Goal: Task Accomplishment & Management: Complete application form

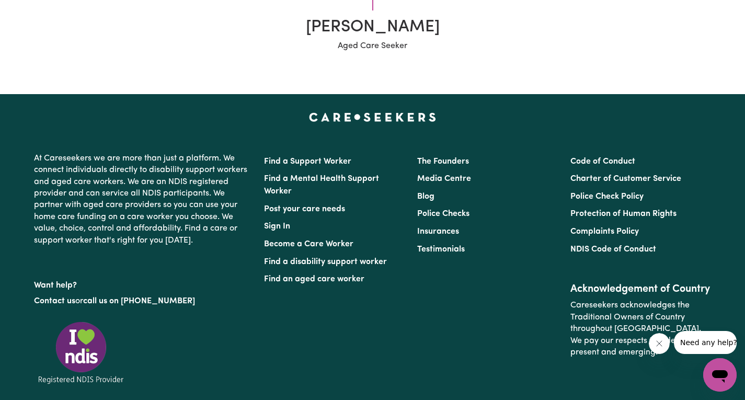
scroll to position [563, 0]
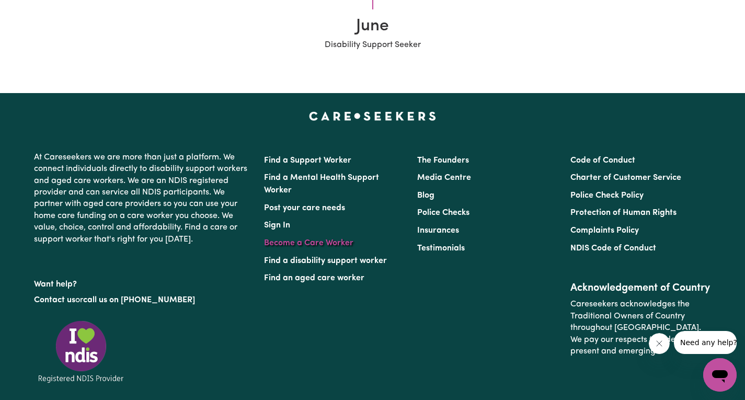
click at [334, 244] on link "Become a Care Worker" at bounding box center [308, 243] width 89 height 8
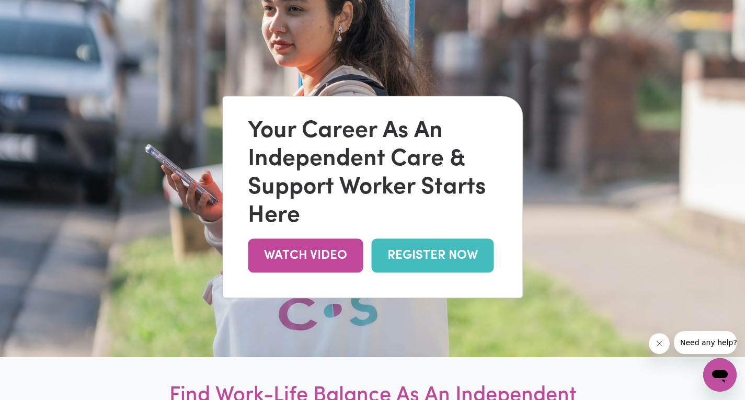
scroll to position [80, 0]
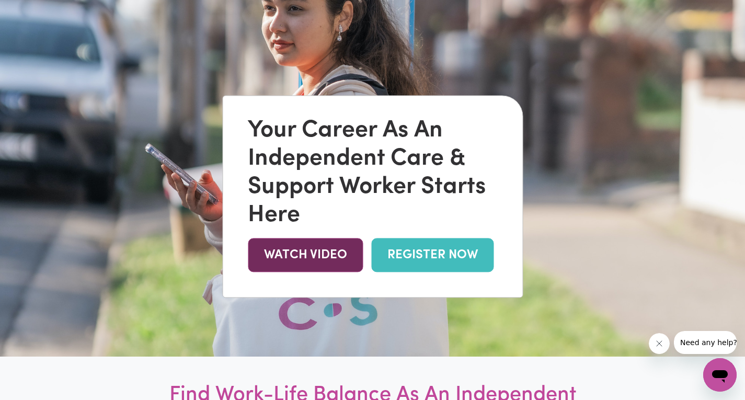
click at [321, 261] on link "WATCH VIDEO" at bounding box center [305, 255] width 115 height 34
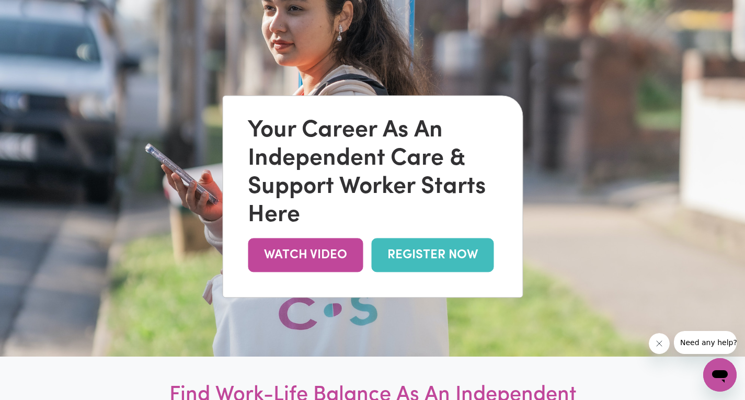
click at [396, 254] on link "REGISTER NOW" at bounding box center [432, 255] width 122 height 34
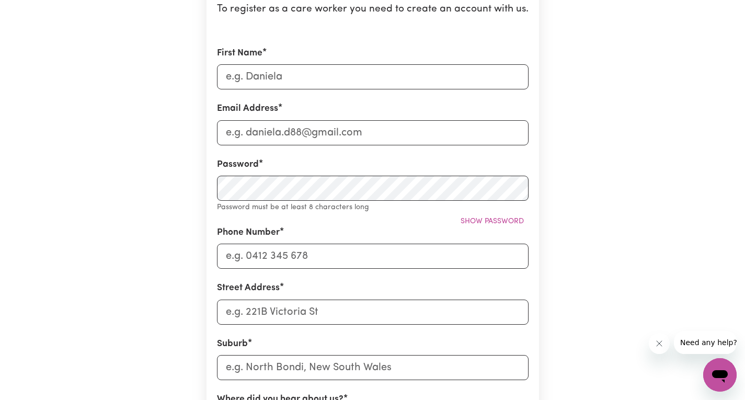
scroll to position [144, 0]
click at [275, 79] on input "First Name" at bounding box center [373, 77] width 312 height 25
type input "[PERSON_NAME]"
type input "[EMAIL_ADDRESS][DOMAIN_NAME]"
type input "0426867645"
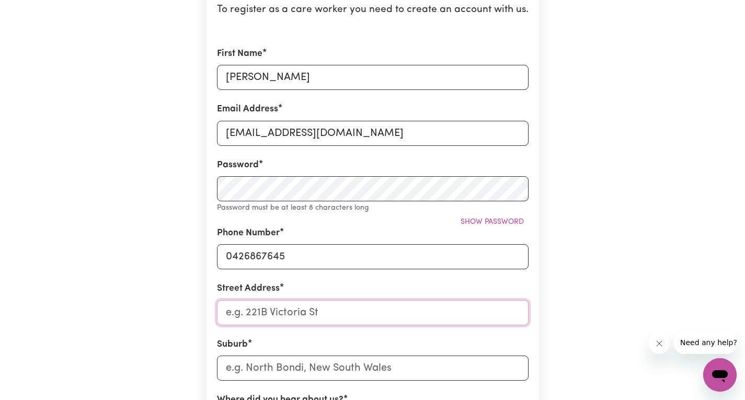
type input "[STREET_ADDRESS][PERSON_NAME]"
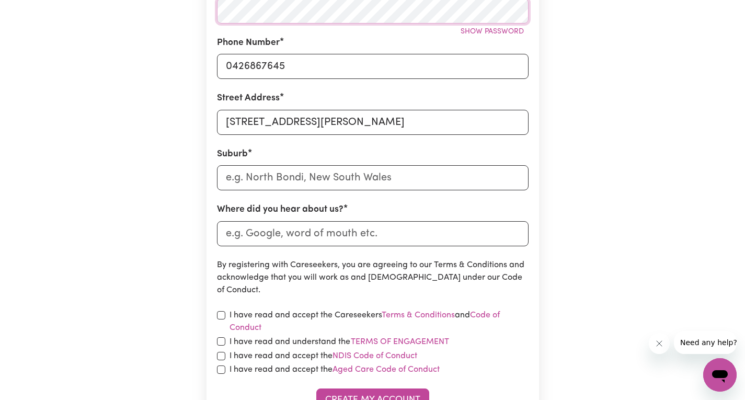
scroll to position [322, 0]
click at [267, 183] on input "text" at bounding box center [373, 177] width 312 height 25
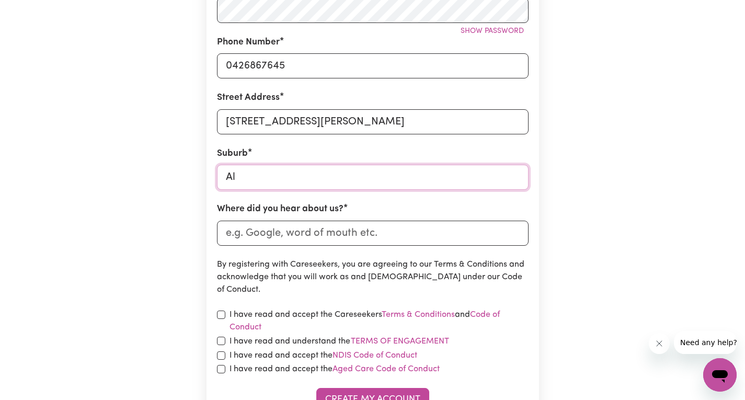
type input "Alb"
type input "AlbACUTYA, Victoria, 3424"
type input "Albi"
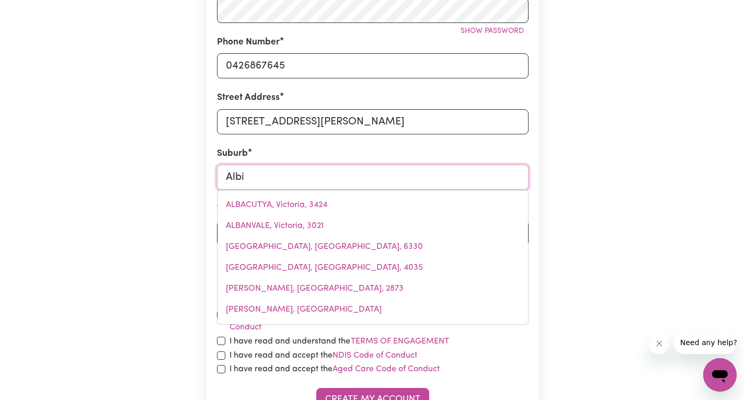
type input "Albio"
type input "AlbioN, [GEOGRAPHIC_DATA], 4010"
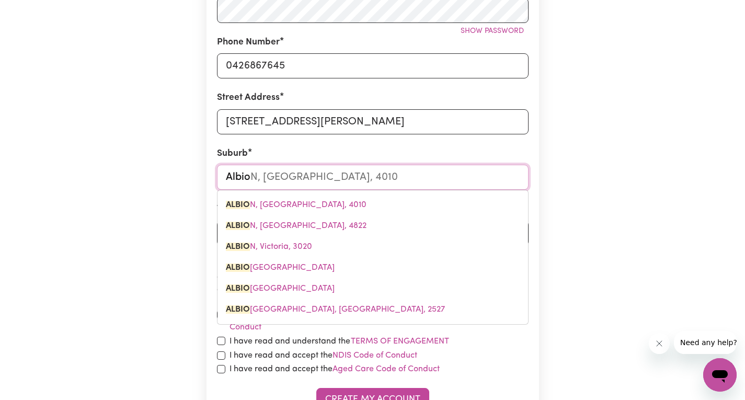
type input "Albion"
type input "[GEOGRAPHIC_DATA], [GEOGRAPHIC_DATA], 4010"
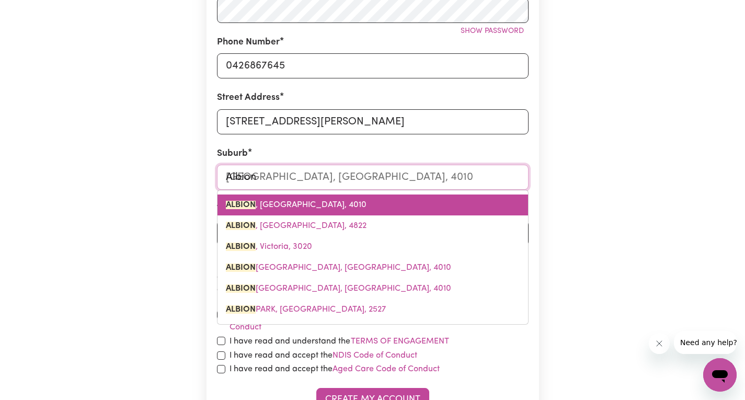
click at [272, 209] on span "[GEOGRAPHIC_DATA] , [GEOGRAPHIC_DATA], 4010" at bounding box center [296, 205] width 141 height 8
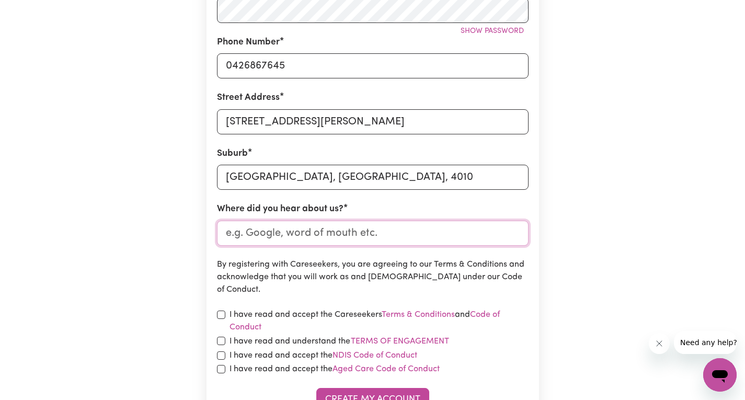
click at [284, 235] on input "Where did you hear about us?" at bounding box center [373, 233] width 312 height 25
type input "chatgpt"
click at [287, 287] on p "By registering with Careseekers, you are agreeing to our Terms & Conditions and…" at bounding box center [373, 277] width 312 height 38
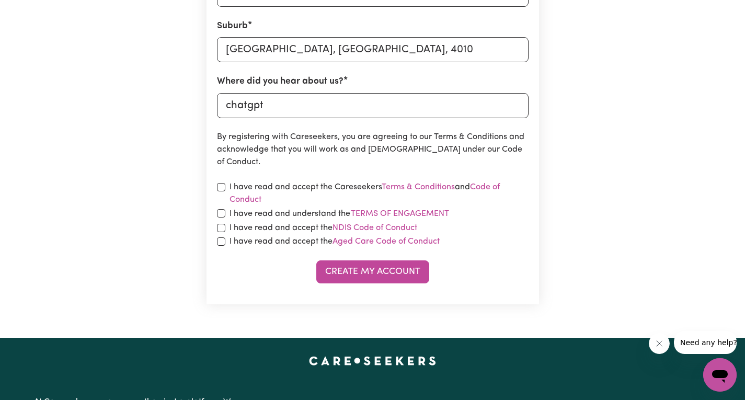
scroll to position [450, 0]
click at [222, 186] on input "checkbox" at bounding box center [221, 186] width 8 height 8
checkbox input "true"
click at [220, 213] on input "checkbox" at bounding box center [221, 213] width 8 height 8
checkbox input "true"
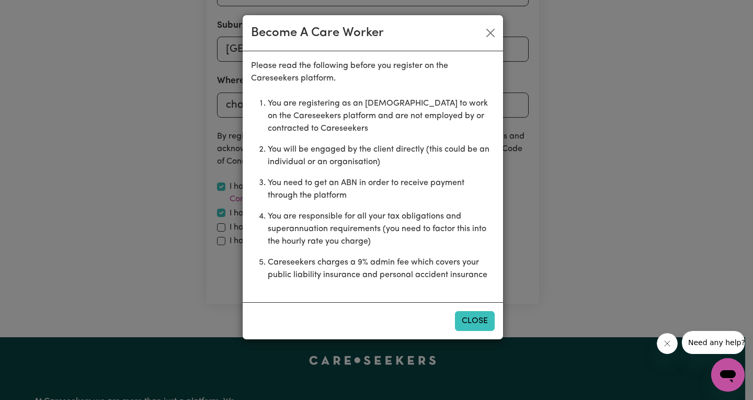
click at [482, 320] on button "Close" at bounding box center [475, 321] width 40 height 20
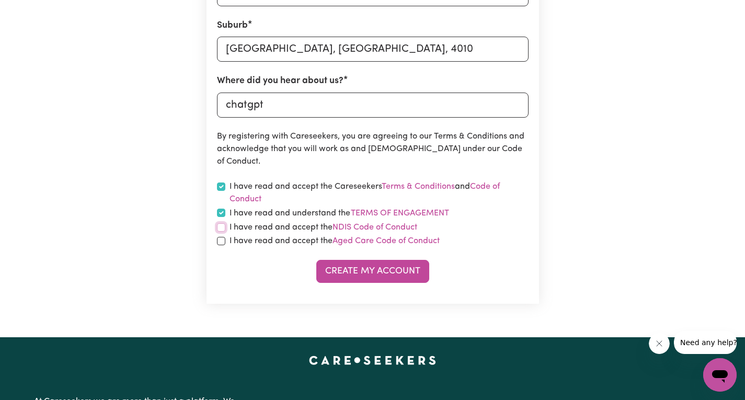
click at [221, 229] on input "checkbox" at bounding box center [221, 227] width 8 height 8
checkbox input "true"
click at [223, 243] on input "checkbox" at bounding box center [221, 241] width 8 height 8
checkbox input "true"
click at [383, 269] on button "Create My Account" at bounding box center [372, 271] width 113 height 23
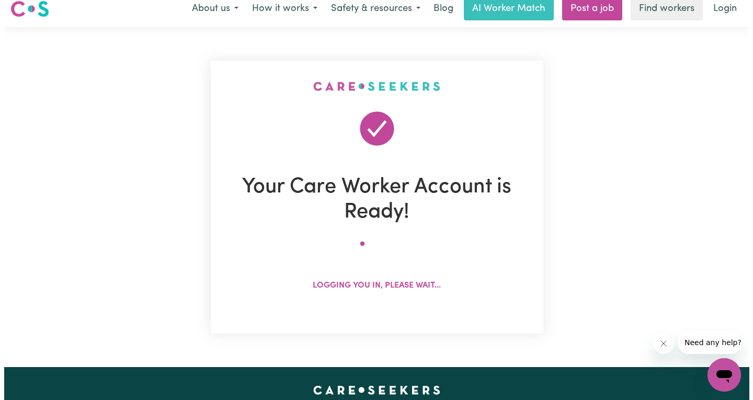
scroll to position [0, 0]
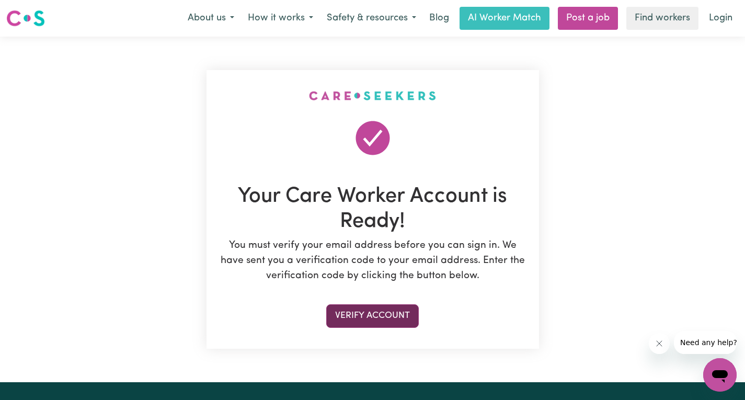
click at [371, 313] on button "Verify Account" at bounding box center [372, 315] width 93 height 23
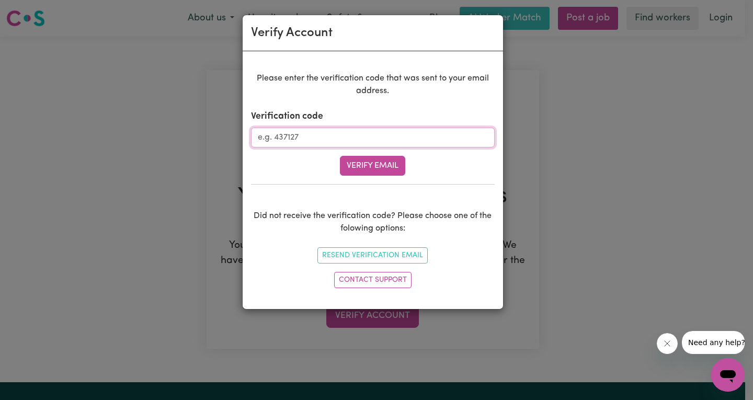
click at [330, 131] on input "Verification code" at bounding box center [373, 138] width 244 height 20
type input "327104"
click at [366, 167] on button "Verify Email" at bounding box center [372, 166] width 65 height 20
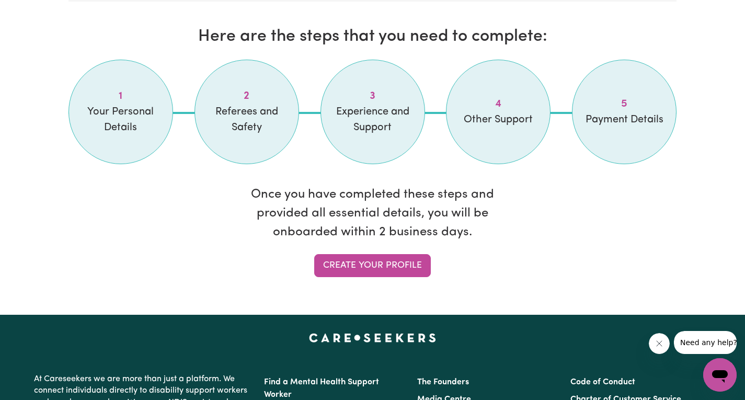
scroll to position [875, 0]
